Goal: Task Accomplishment & Management: Manage account settings

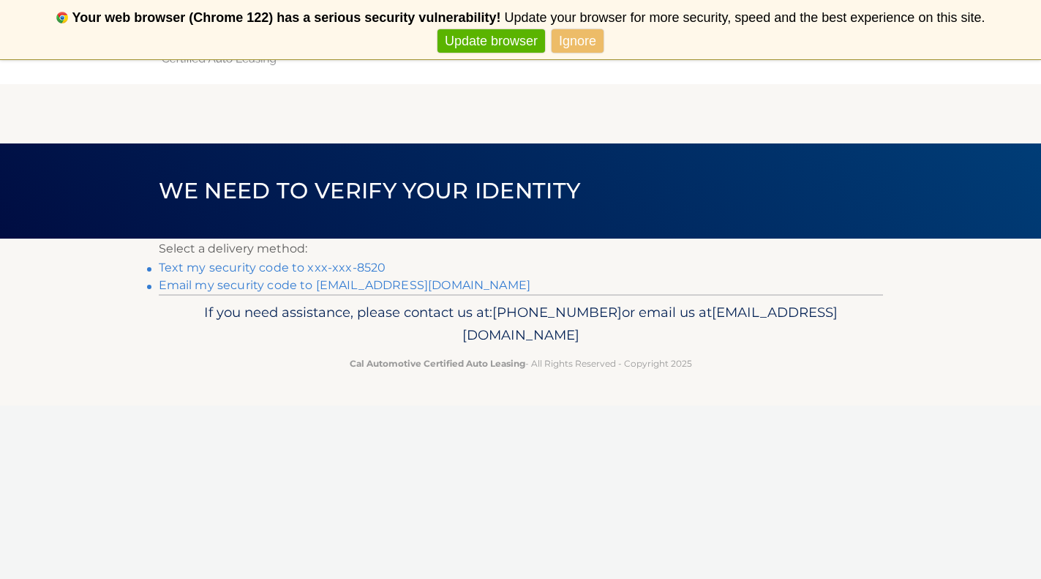
click at [310, 266] on link "Text my security code to xxx-xxx-8520" at bounding box center [272, 267] width 227 height 14
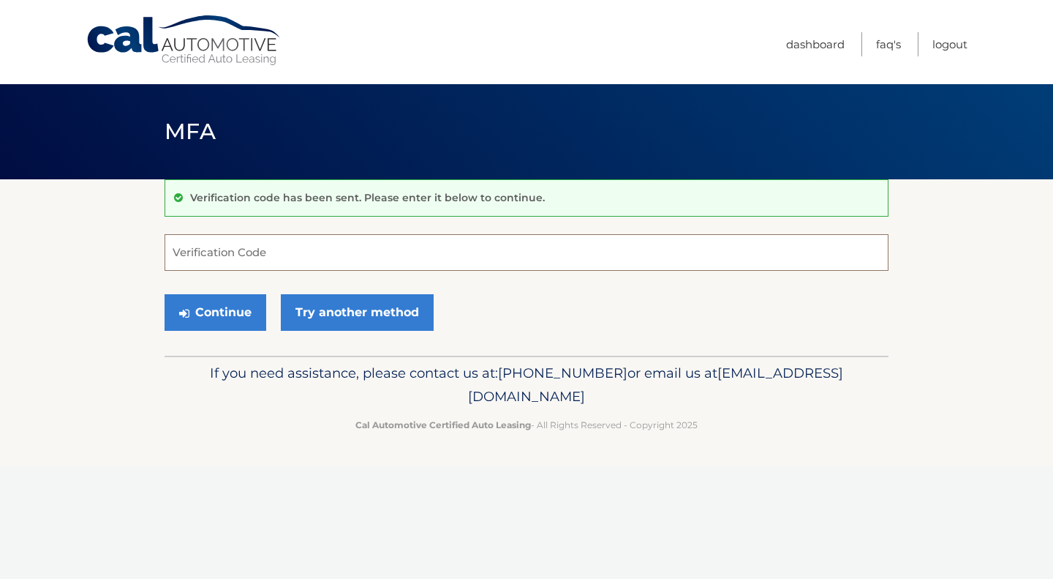
click at [292, 263] on input "Verification Code" at bounding box center [527, 252] width 724 height 37
click at [307, 261] on input "Verification Code" at bounding box center [527, 252] width 724 height 37
type input "454614"
click at [214, 308] on button "Continue" at bounding box center [216, 312] width 102 height 37
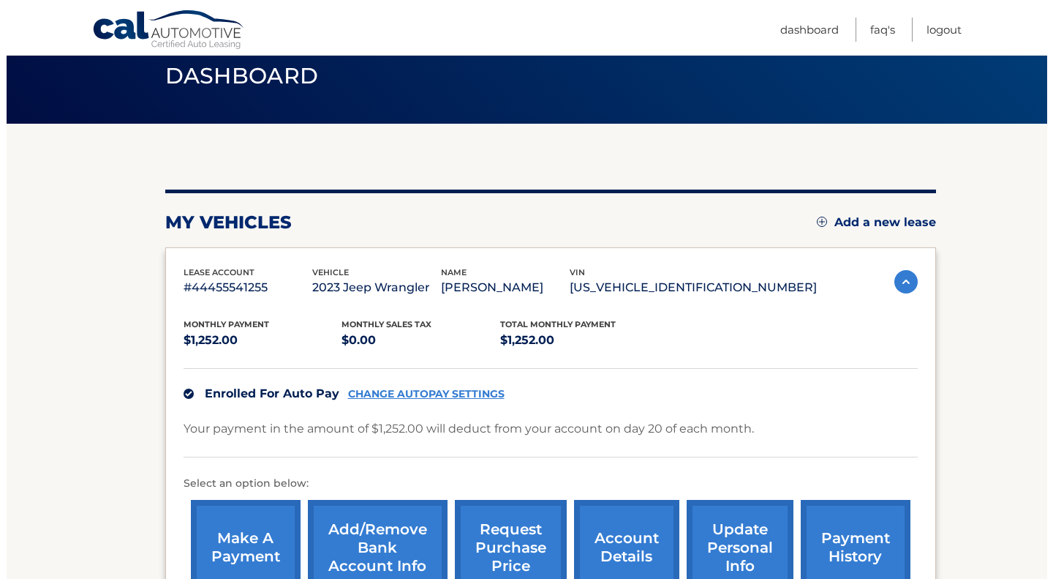
scroll to position [73, 0]
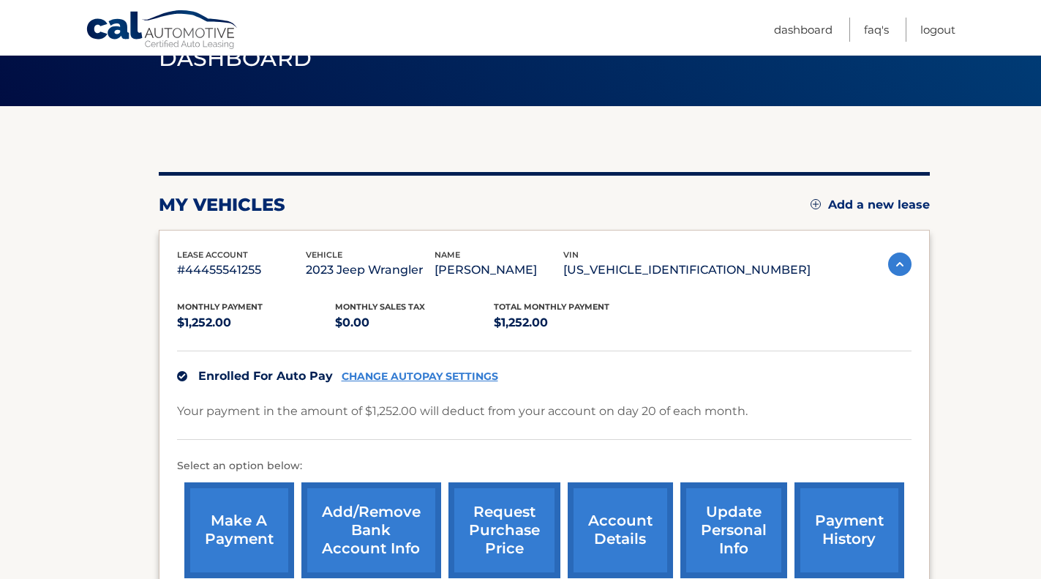
click at [509, 533] on link "request purchase price" at bounding box center [504, 530] width 112 height 96
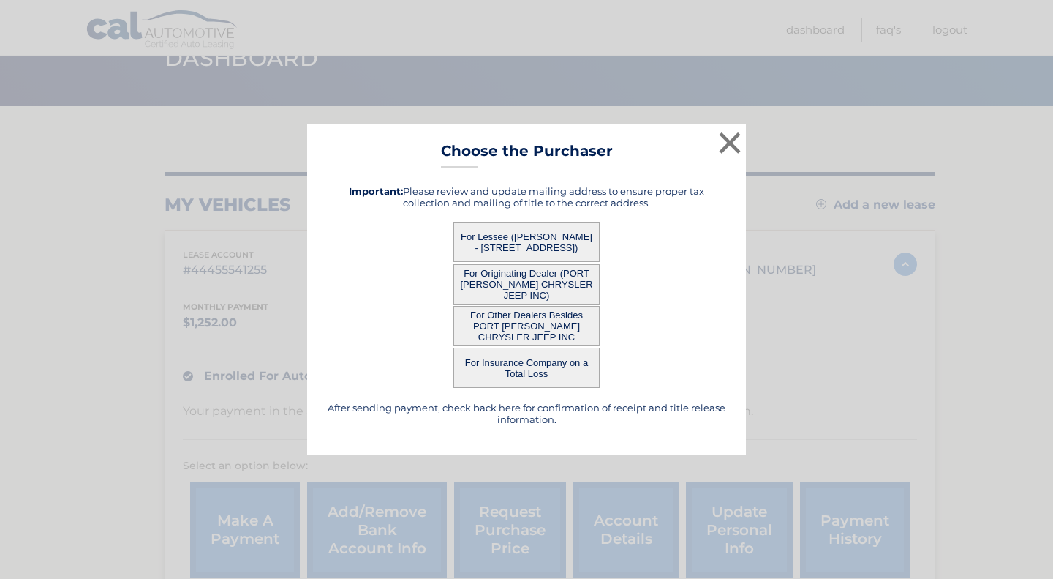
click at [524, 239] on button "For Lessee (WILFRED ROGGENBAU - 3 MIDDLESEX PL, , NORTHPORT, NY 11768)" at bounding box center [527, 242] width 146 height 40
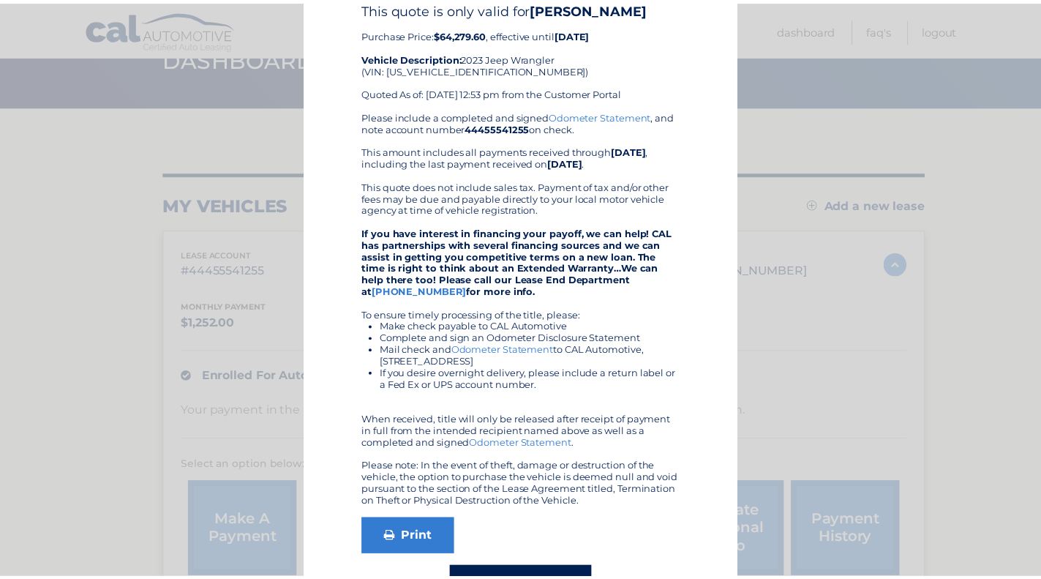
scroll to position [0, 0]
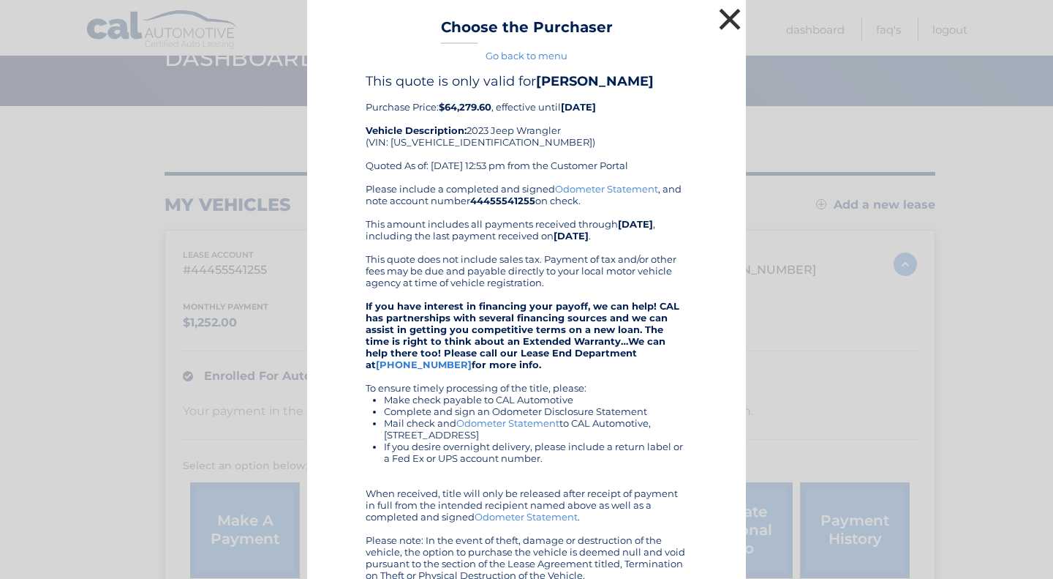
click at [724, 18] on button "×" at bounding box center [729, 18] width 29 height 29
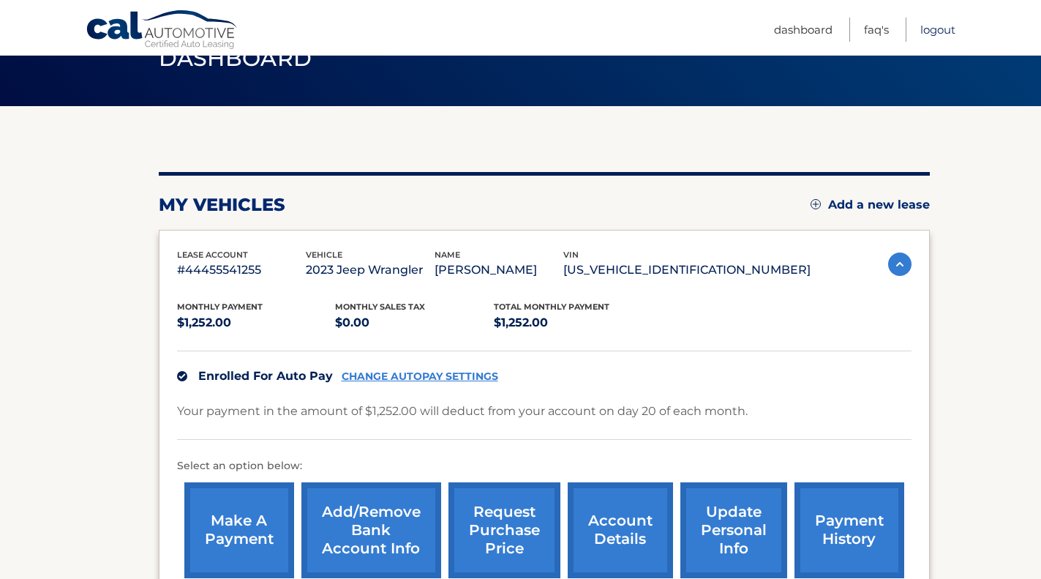
click at [933, 27] on link "Logout" at bounding box center [937, 30] width 35 height 24
